Goal: Task Accomplishment & Management: Manage account settings

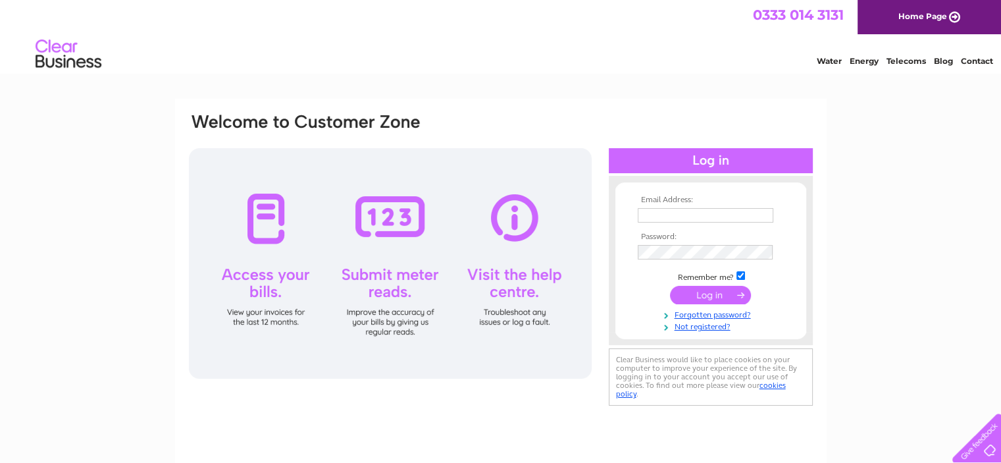
type input "[PERSON_NAME][EMAIL_ADDRESS][DOMAIN_NAME]"
click at [710, 294] on input "submit" at bounding box center [710, 295] width 81 height 18
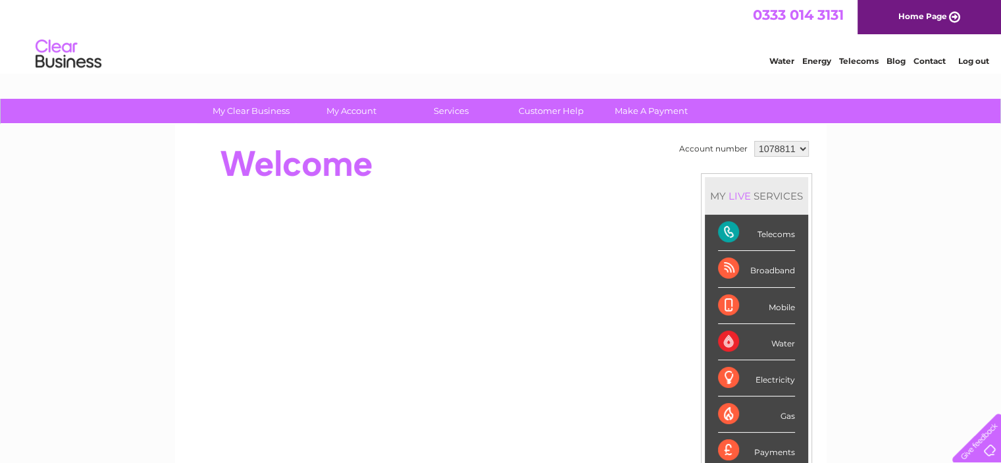
click at [777, 160] on td "Account number 1078811 MY LIVE SERVICES Telecoms Broadband Mobile Water Electri…" at bounding box center [744, 369] width 136 height 463
click at [746, 231] on div "Telecoms" at bounding box center [756, 233] width 77 height 36
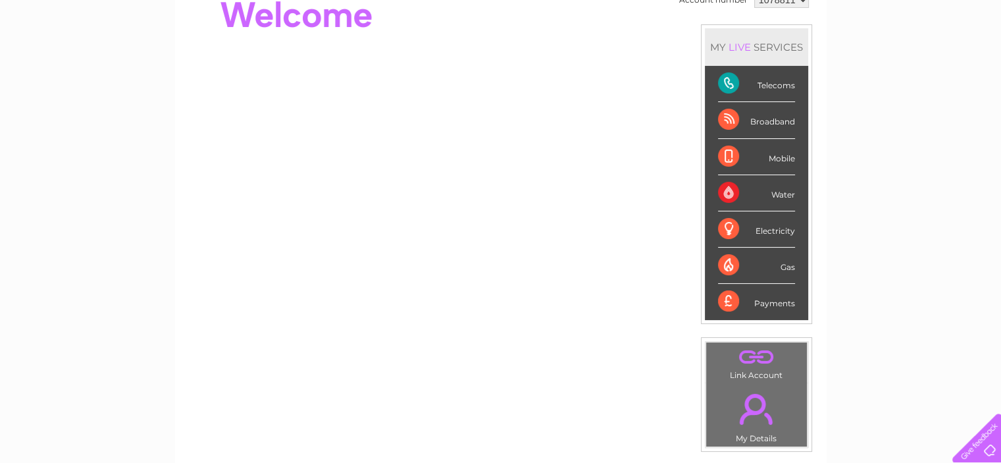
scroll to position [114, 0]
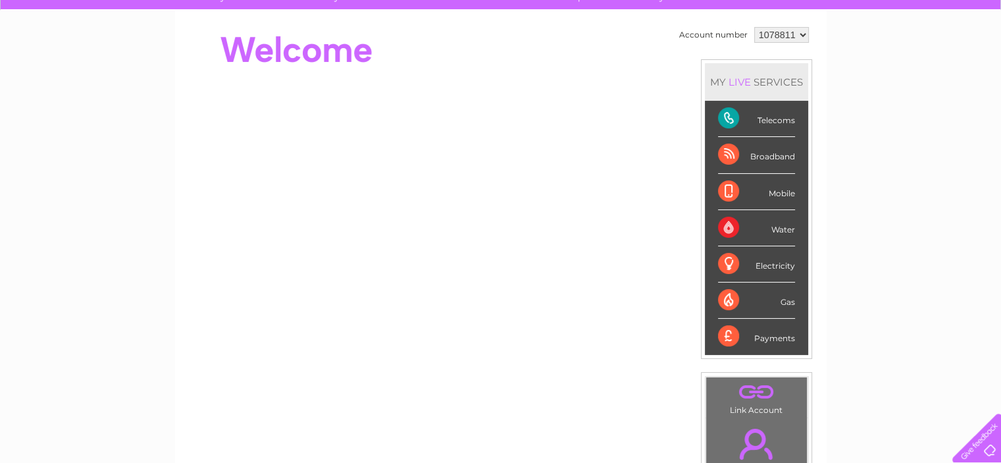
click at [723, 120] on div "Telecoms" at bounding box center [756, 119] width 77 height 36
click at [798, 33] on select "1078811" at bounding box center [781, 35] width 55 height 16
click at [769, 120] on div "Telecoms" at bounding box center [756, 119] width 77 height 36
click at [756, 152] on div "Broadband" at bounding box center [756, 155] width 77 height 36
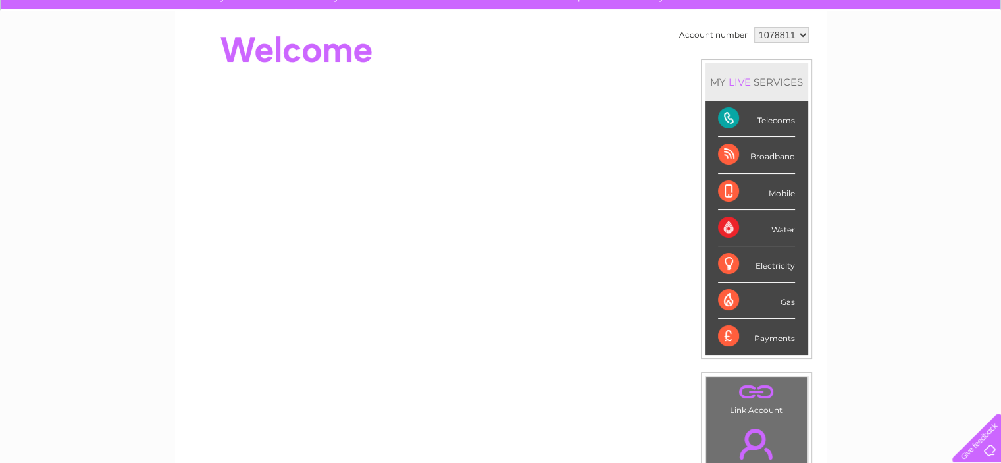
click at [837, 159] on div "My Clear Business Login Details My Details My Preferences Link Account My Accou…" at bounding box center [500, 355] width 1001 height 740
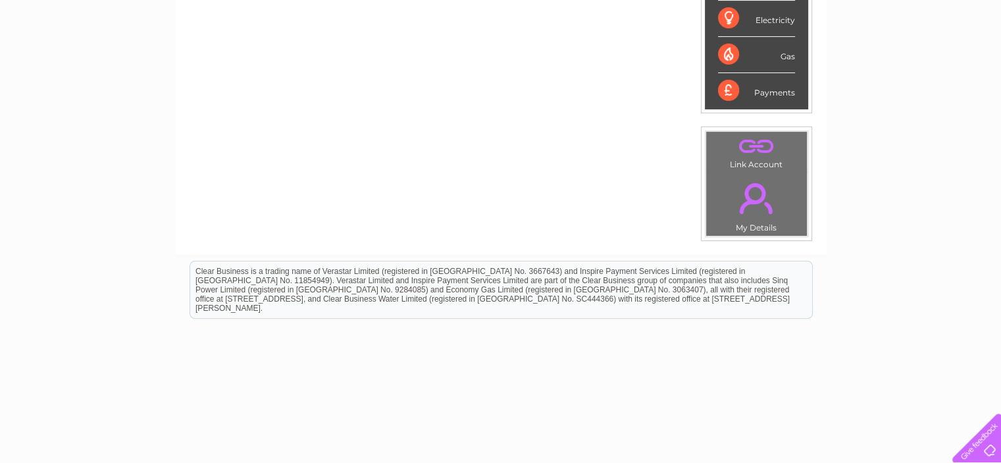
scroll to position [382, 0]
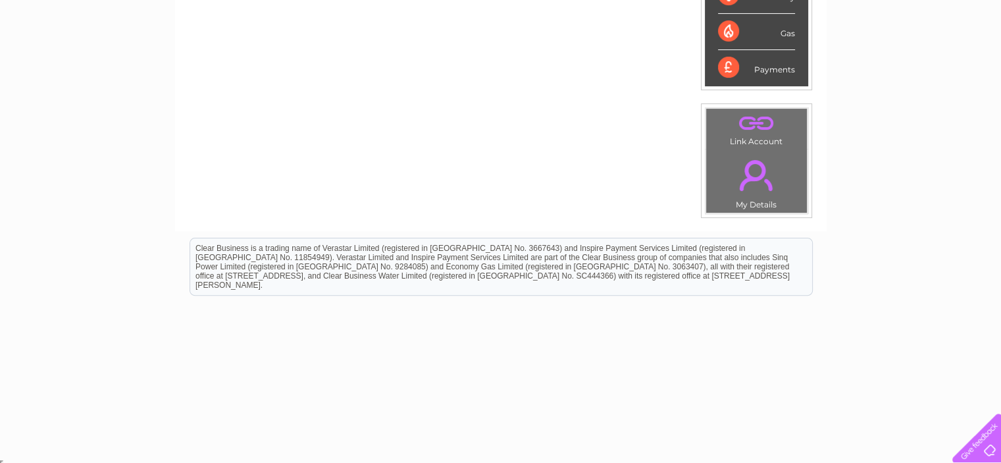
click at [755, 164] on link "." at bounding box center [757, 175] width 94 height 46
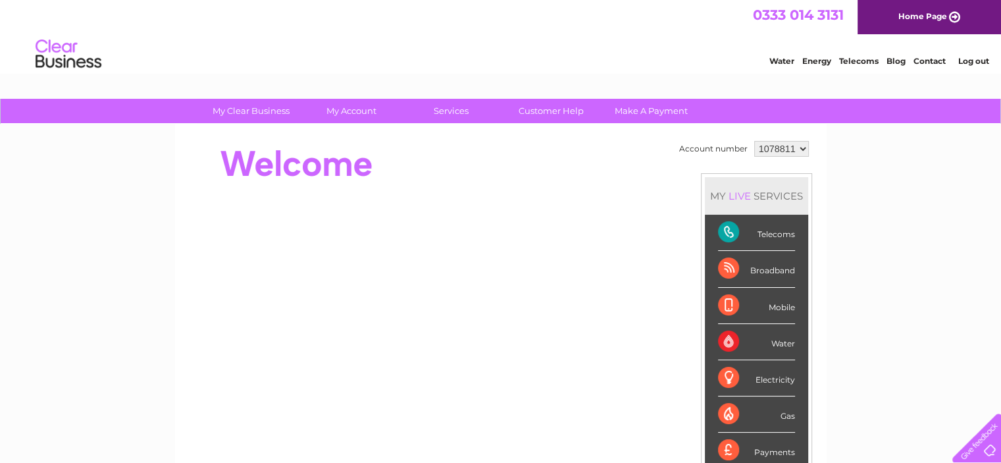
click at [723, 233] on div "Telecoms" at bounding box center [756, 233] width 77 height 36
drag, startPoint x: 723, startPoint y: 233, endPoint x: 673, endPoint y: 208, distance: 55.9
click at [673, 208] on div "Account number 1078811 MY LIVE SERVICES Telecoms Broadband Mobile Water Electri…" at bounding box center [501, 330] width 627 height 384
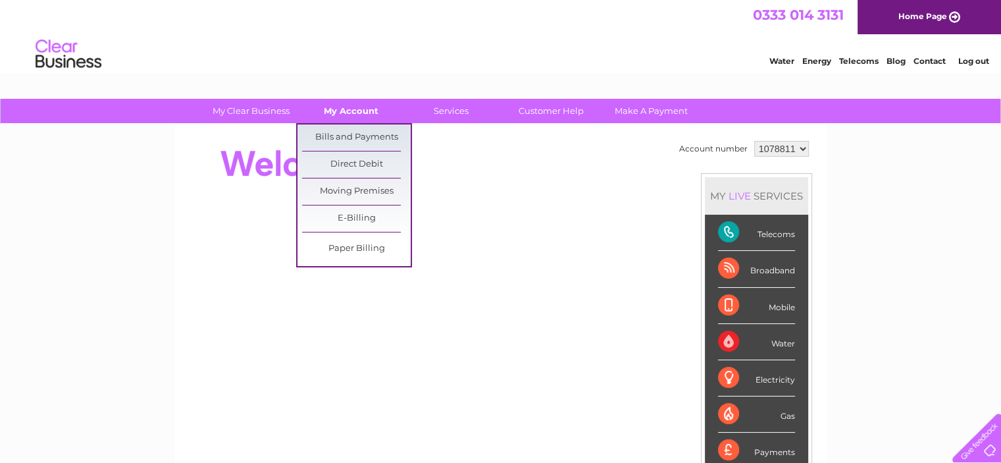
click at [354, 110] on link "My Account" at bounding box center [351, 111] width 109 height 24
click at [353, 140] on link "Bills and Payments" at bounding box center [356, 137] width 109 height 26
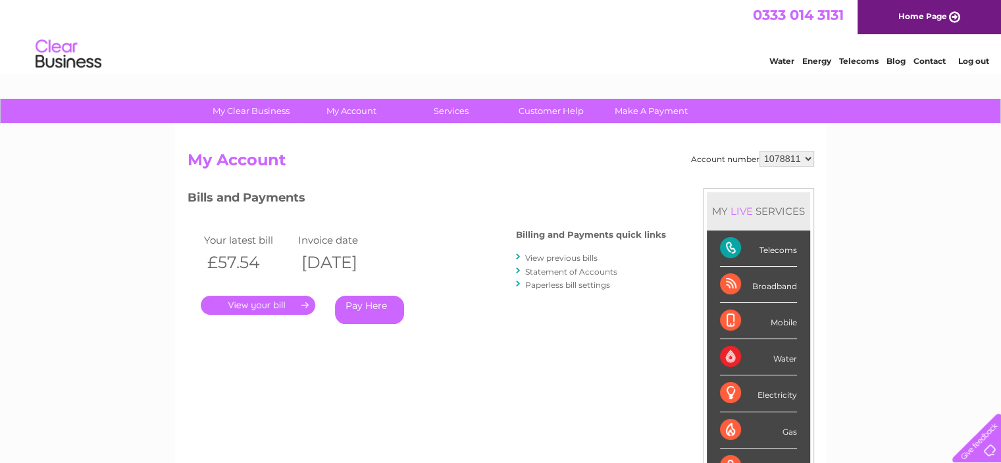
click at [266, 305] on link "." at bounding box center [258, 305] width 115 height 19
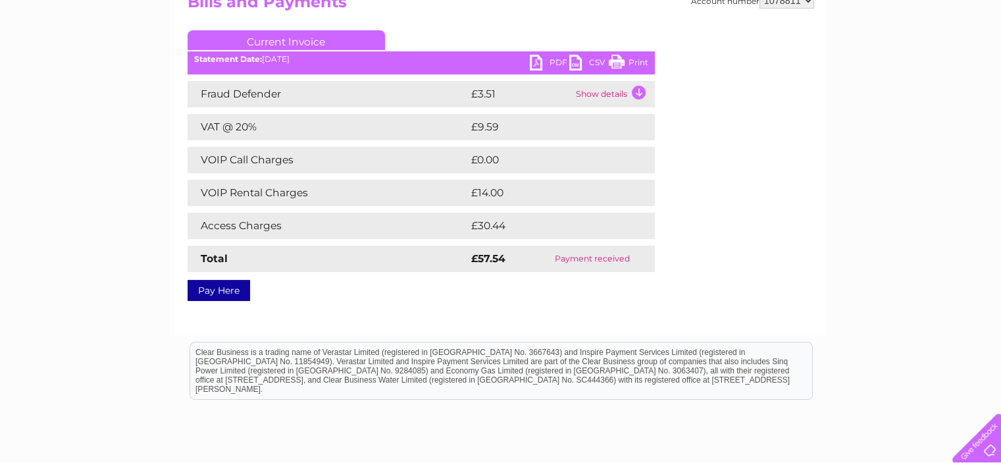
scroll to position [184, 0]
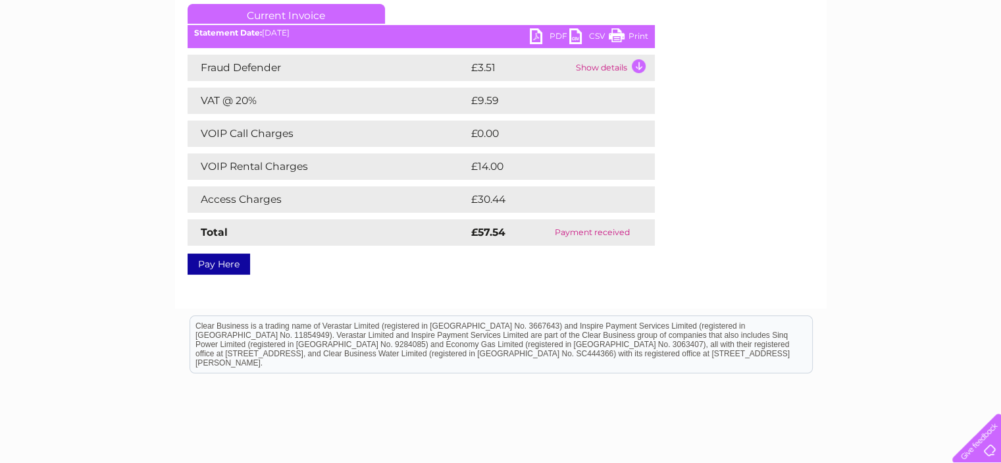
drag, startPoint x: 619, startPoint y: 31, endPoint x: 758, endPoint y: 88, distance: 150.8
click at [619, 31] on link "Print" at bounding box center [628, 37] width 39 height 19
